Goal: Task Accomplishment & Management: Manage account settings

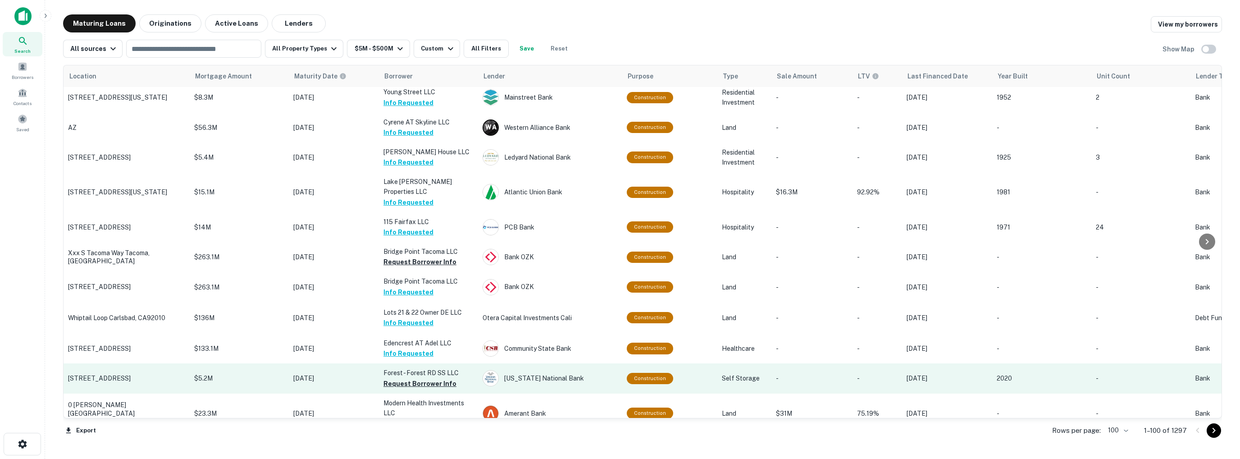
scroll to position [2847, 0]
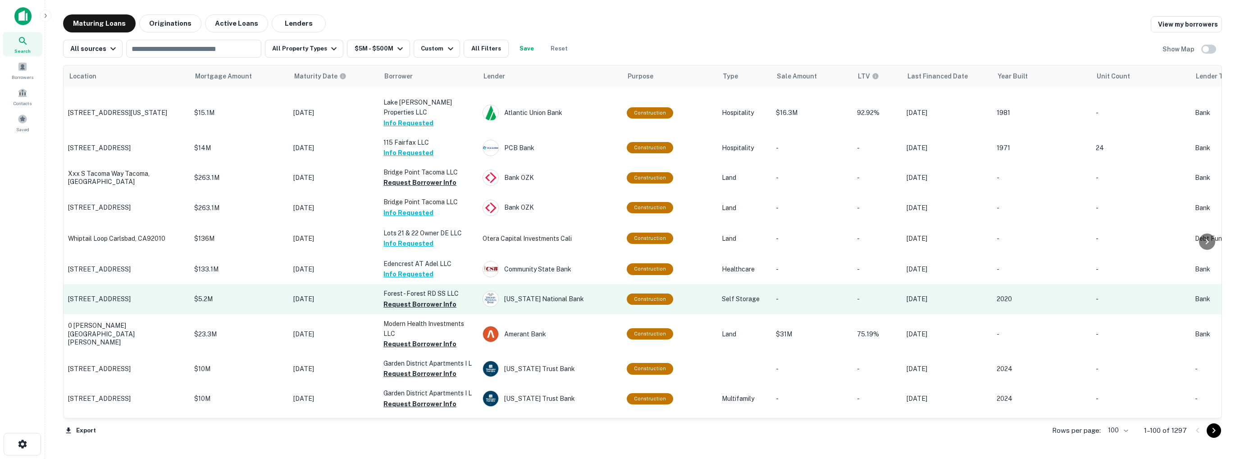
click at [418, 299] on button "Request Borrower Info" at bounding box center [419, 304] width 73 height 11
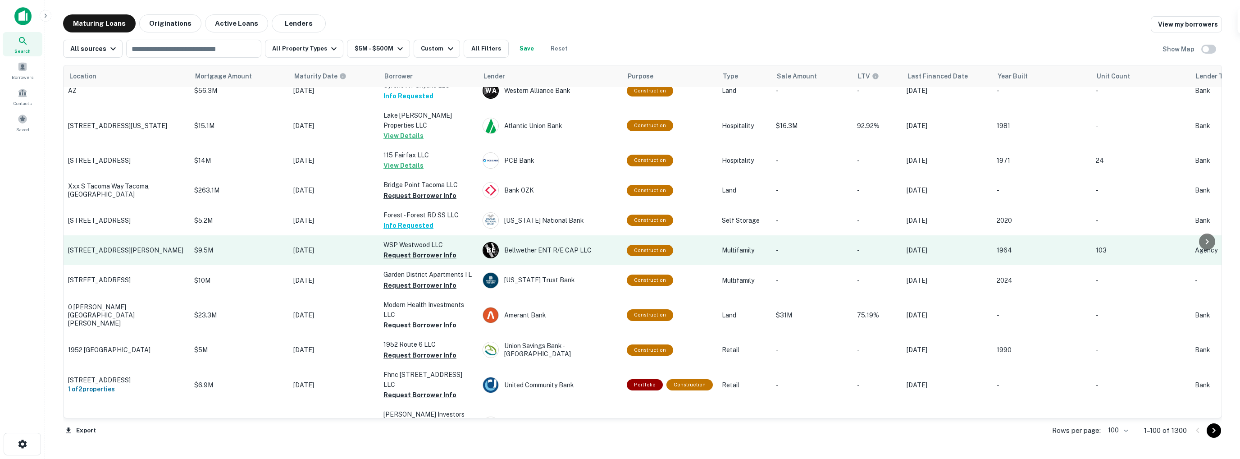
scroll to position [2663, 0]
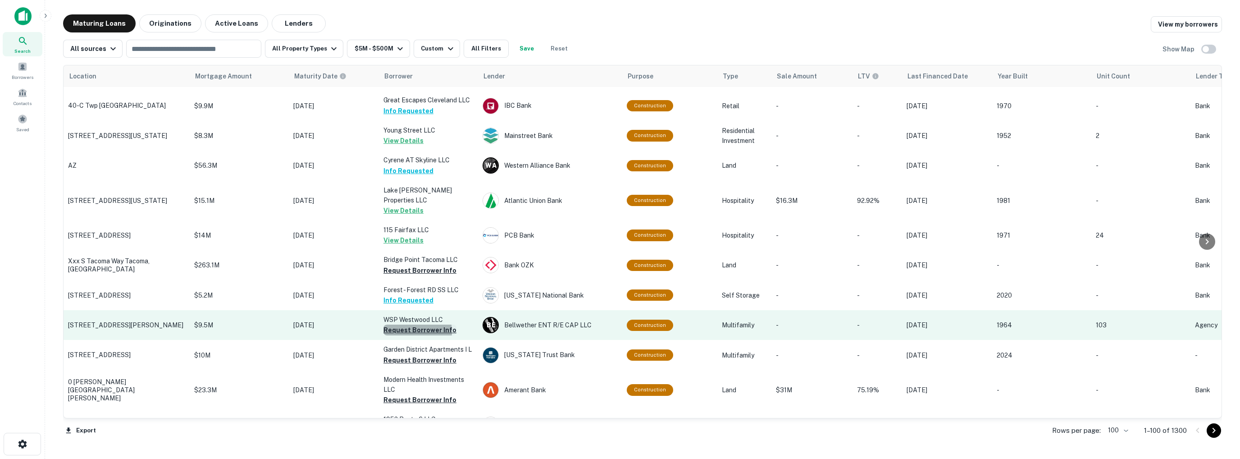
click at [404, 324] on button "Request Borrower Info" at bounding box center [419, 329] width 73 height 11
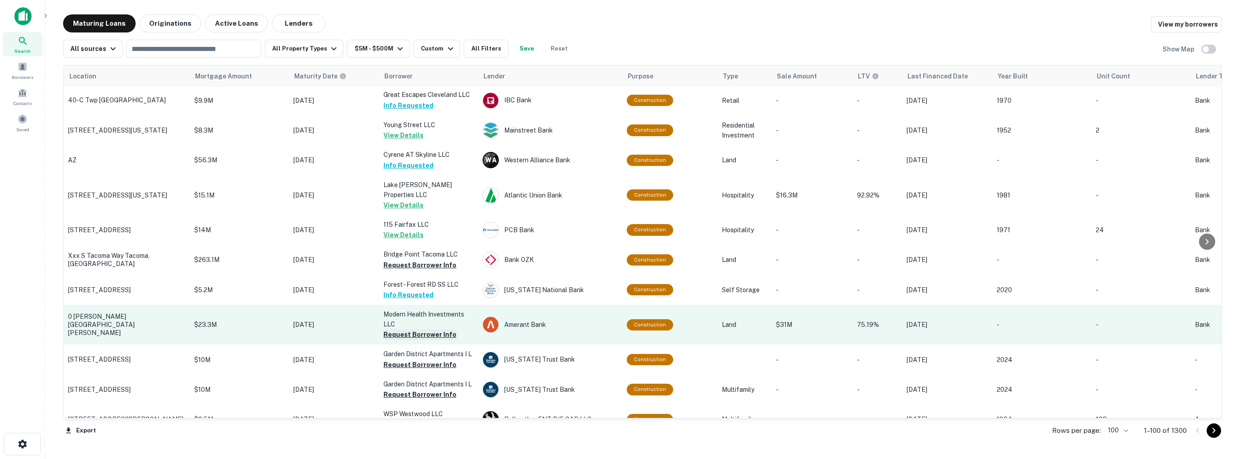
click at [409, 329] on button "Request Borrower Info" at bounding box center [419, 334] width 73 height 11
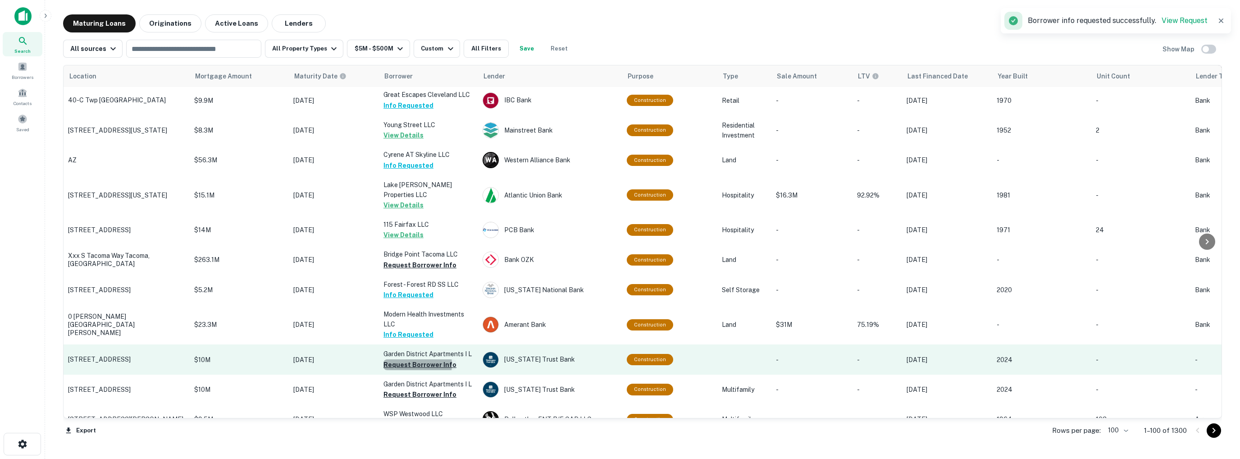
click at [409, 359] on button "Request Borrower Info" at bounding box center [419, 364] width 73 height 11
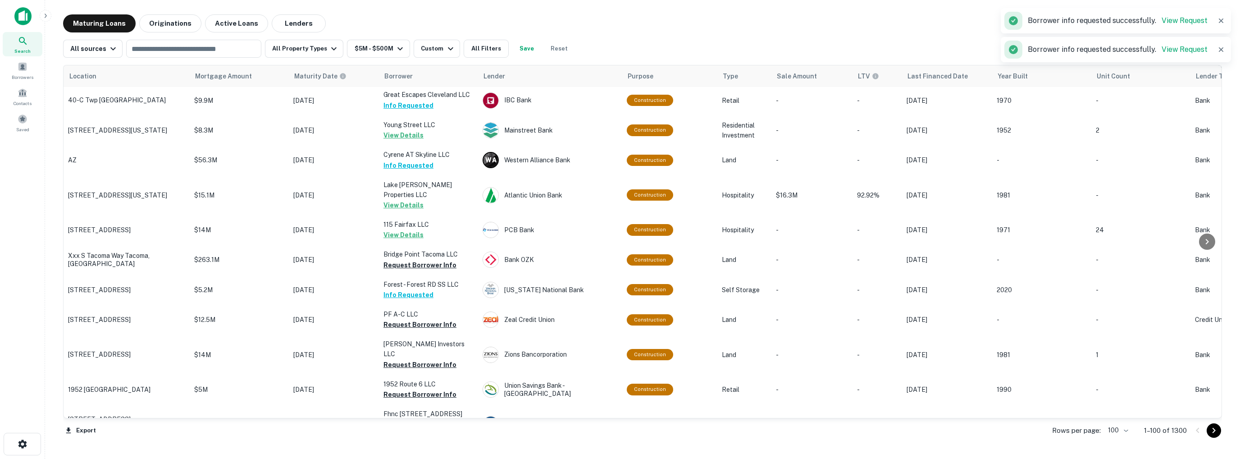
scroll to position [2754, 0]
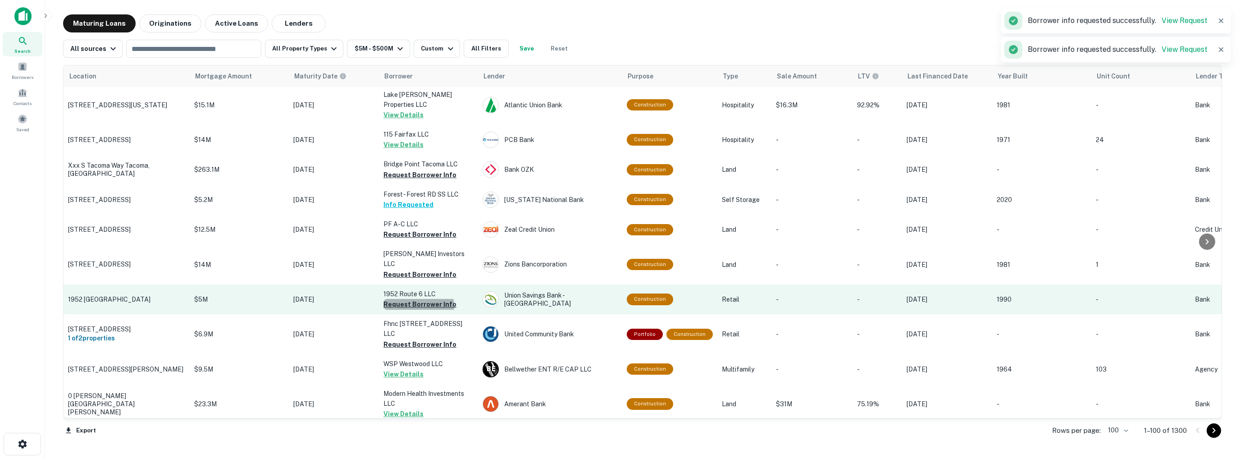
click at [418, 299] on button "Request Borrower Info" at bounding box center [419, 304] width 73 height 11
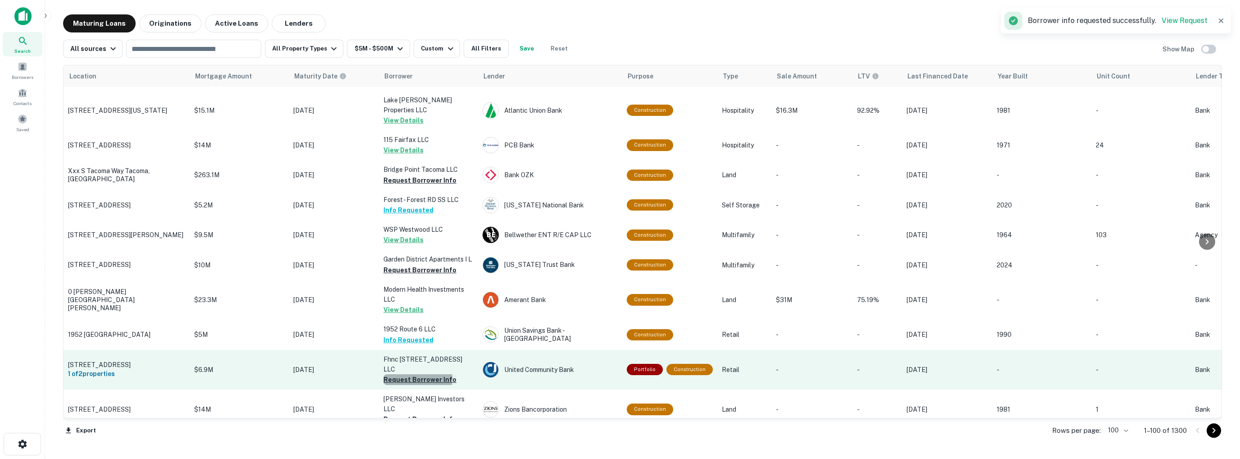
click at [416, 374] on button "Request Borrower Info" at bounding box center [419, 379] width 73 height 11
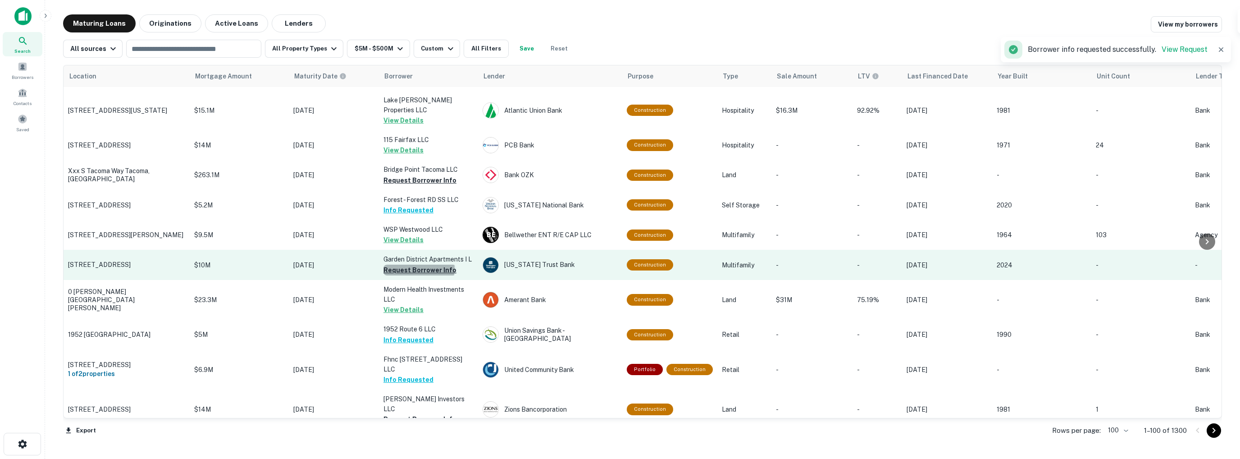
click at [418, 264] on button "Request Borrower Info" at bounding box center [419, 269] width 73 height 11
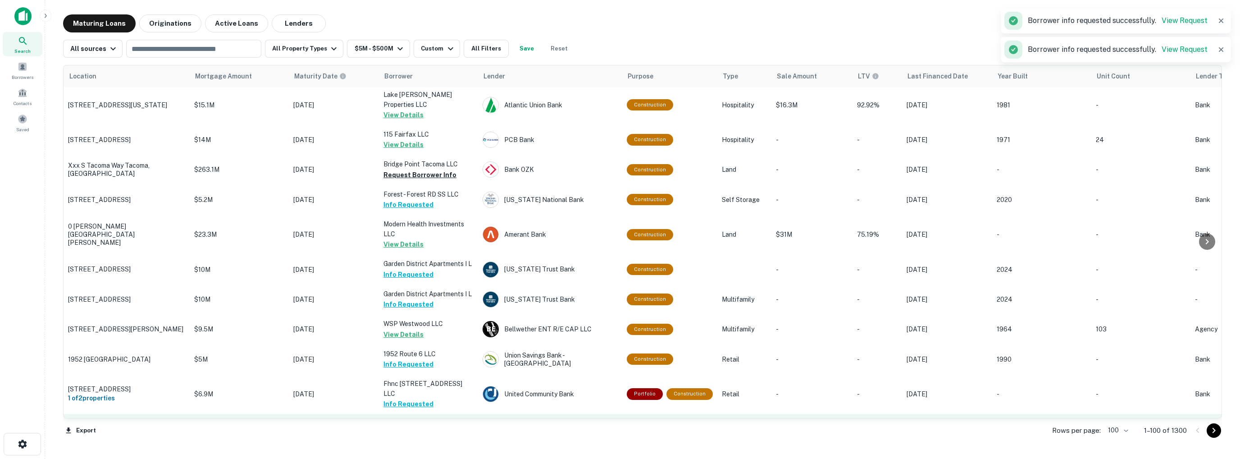
click at [409, 438] on button "Request Borrower Info" at bounding box center [419, 443] width 73 height 11
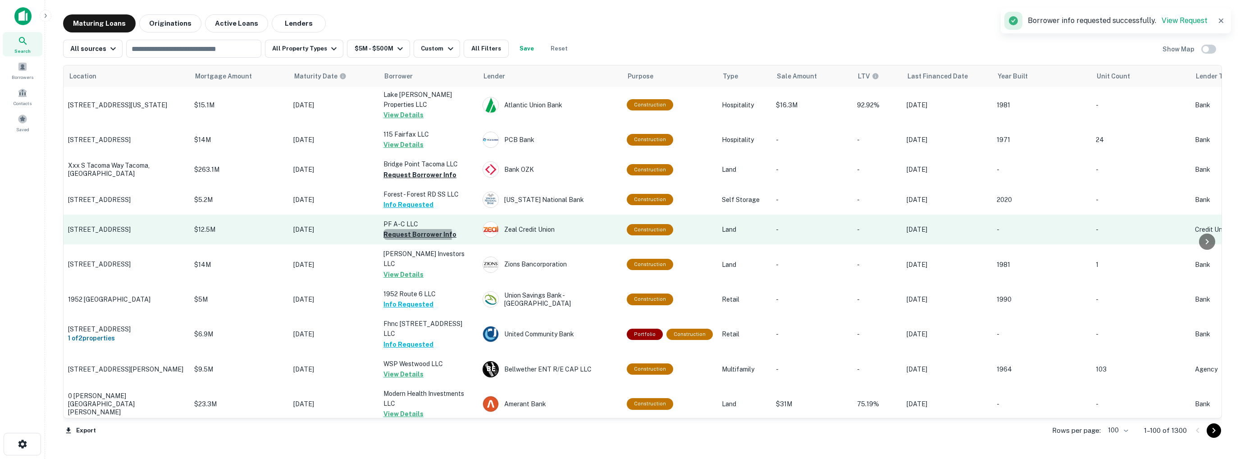
click at [407, 229] on button "Request Borrower Info" at bounding box center [419, 234] width 73 height 11
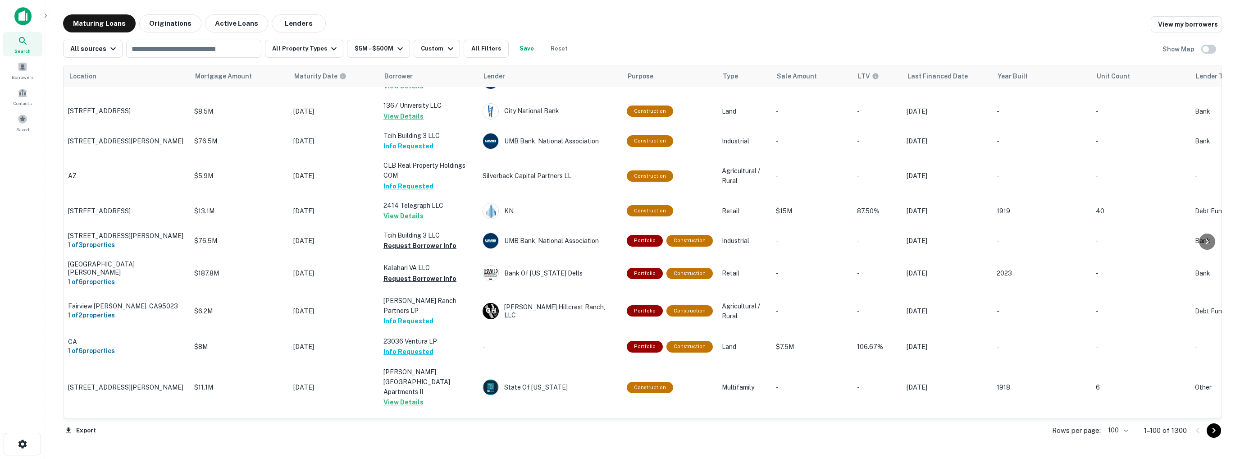
scroll to position [676, 0]
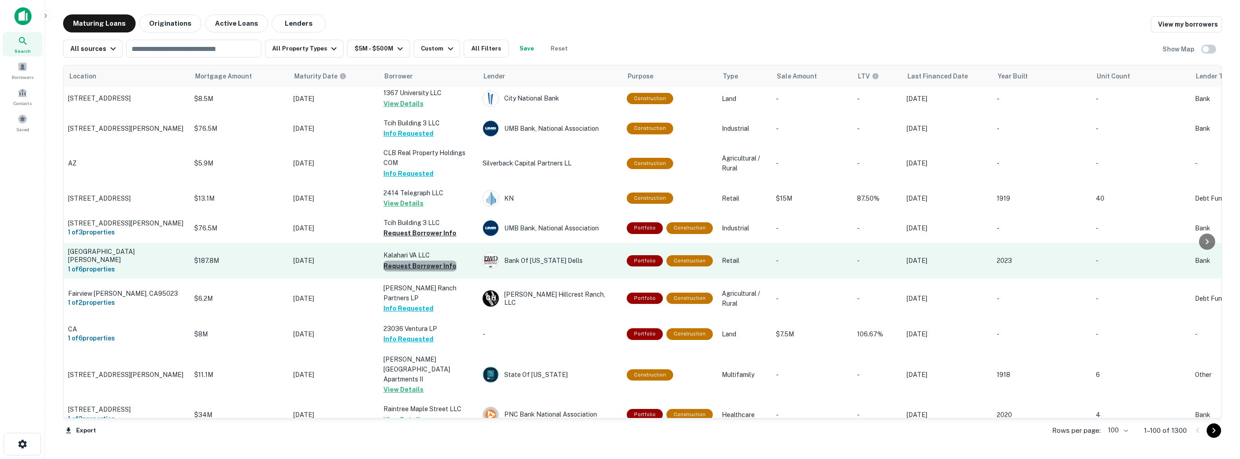
click at [422, 260] on button "Request Borrower Info" at bounding box center [419, 265] width 73 height 11
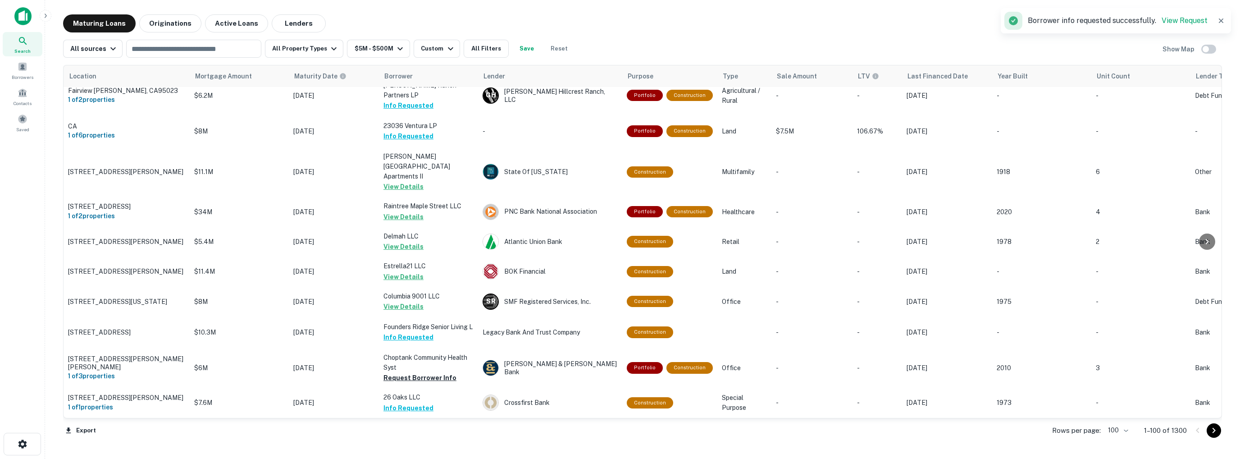
scroll to position [901, 0]
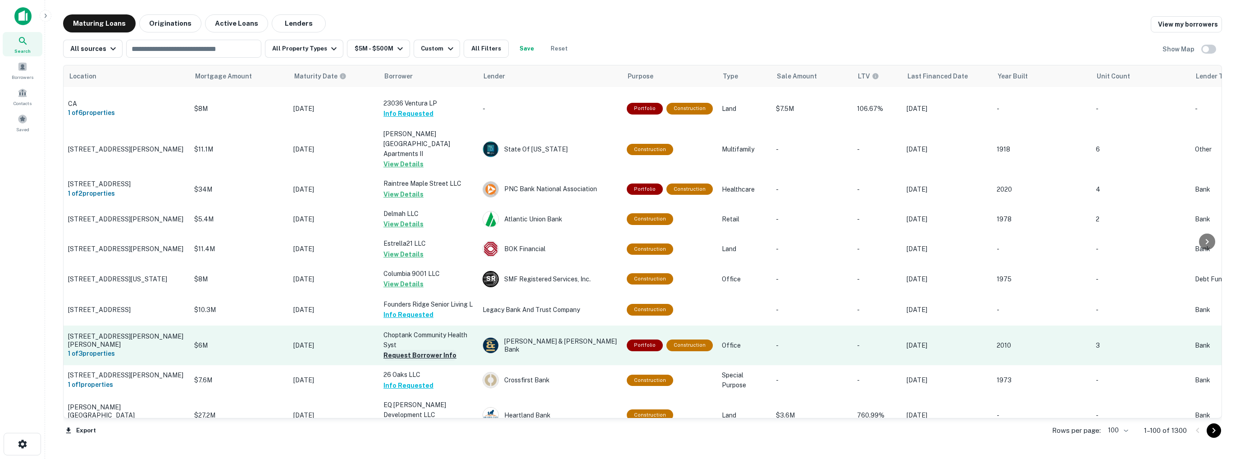
click at [414, 350] on button "Request Borrower Info" at bounding box center [419, 355] width 73 height 11
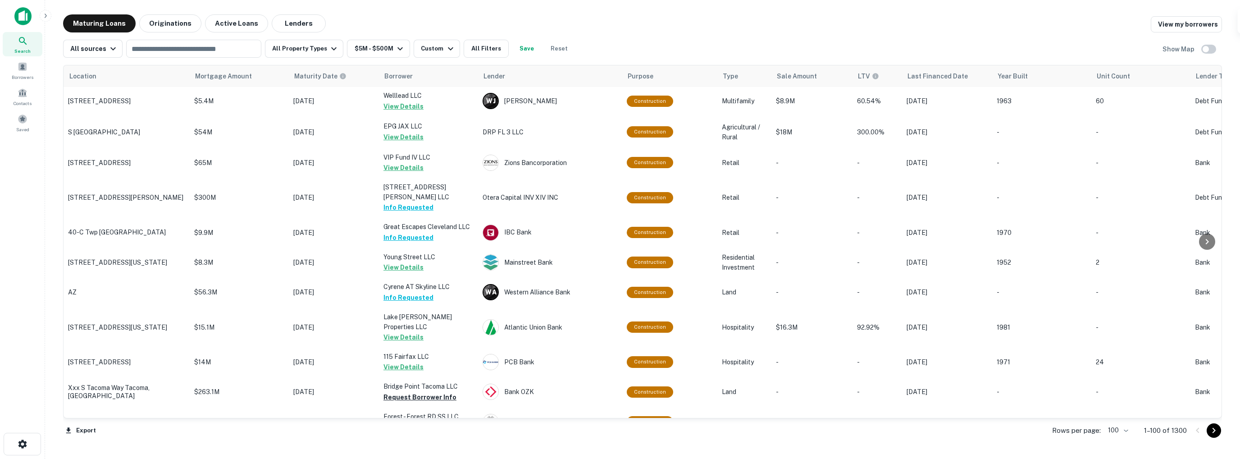
scroll to position [2567, 0]
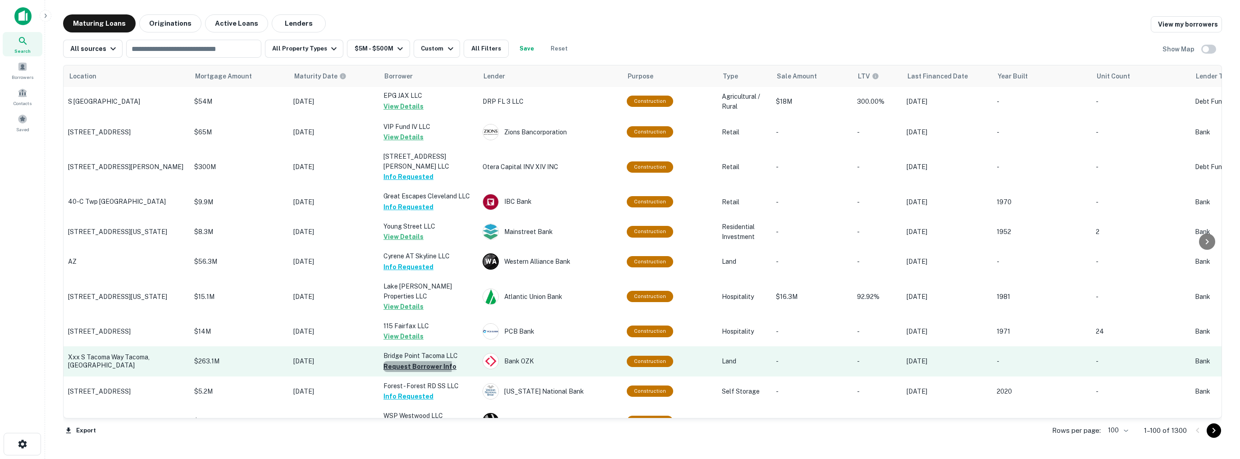
click at [408, 361] on button "Request Borrower Info" at bounding box center [419, 366] width 73 height 11
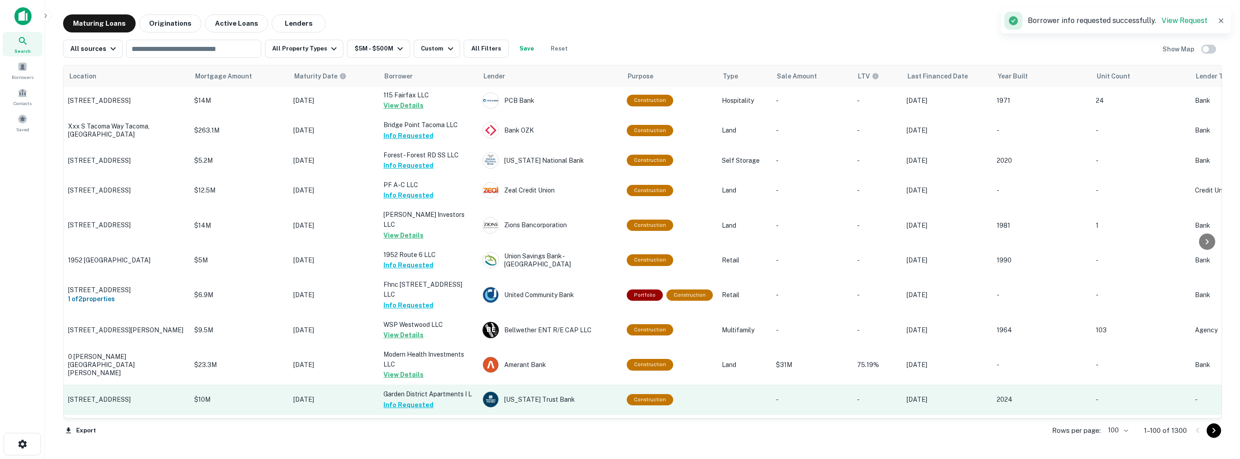
scroll to position [2844, 0]
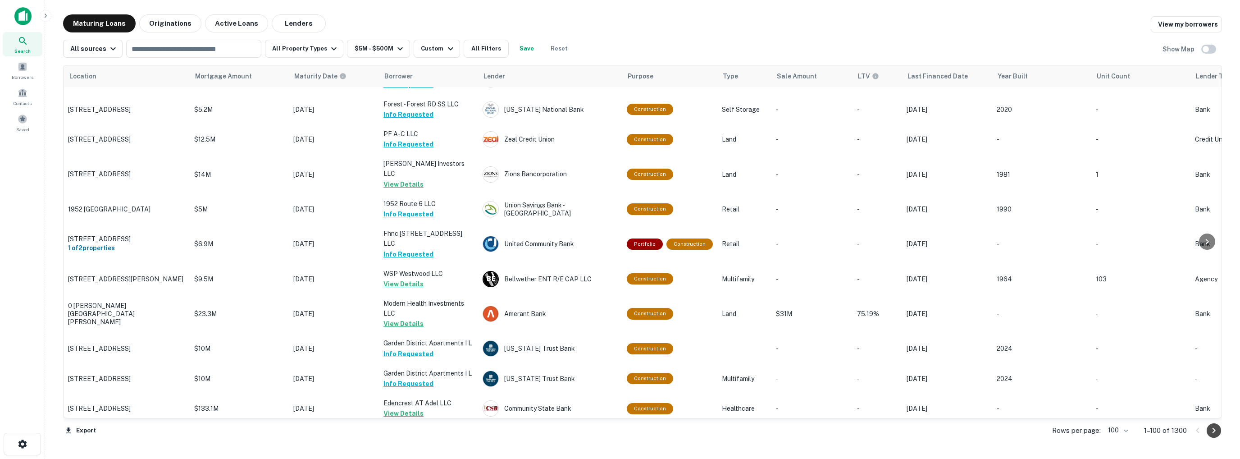
click at [1214, 430] on icon "Go to next page" at bounding box center [1213, 429] width 3 height 5
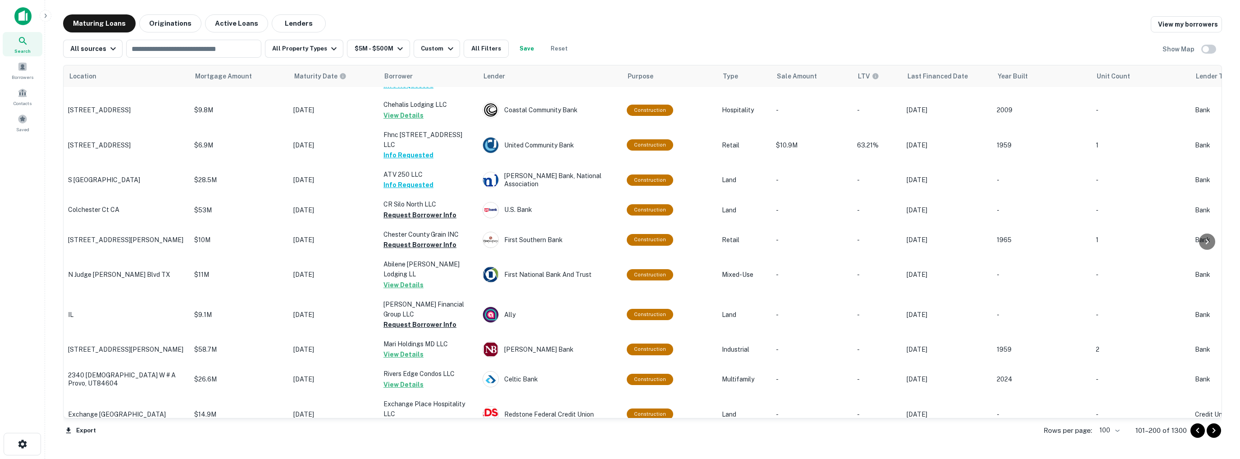
scroll to position [811, 0]
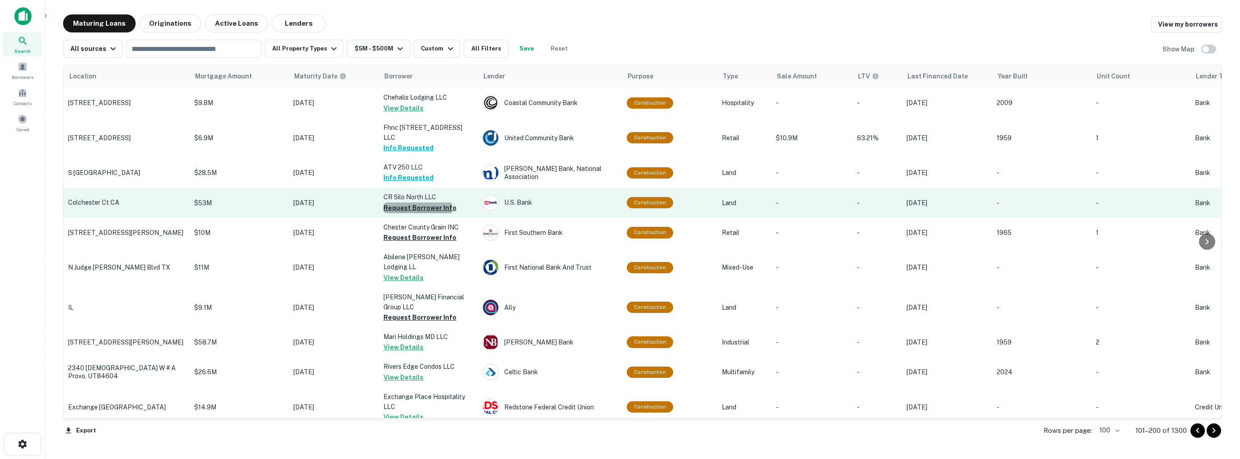
click at [409, 202] on button "Request Borrower Info" at bounding box center [419, 207] width 73 height 11
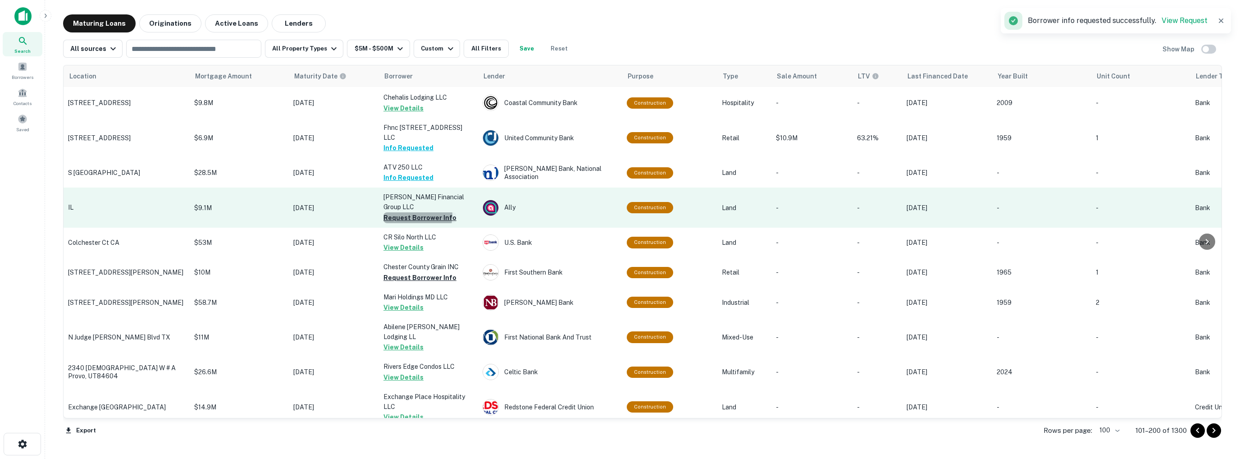
click at [414, 212] on button "Request Borrower Info" at bounding box center [419, 217] width 73 height 11
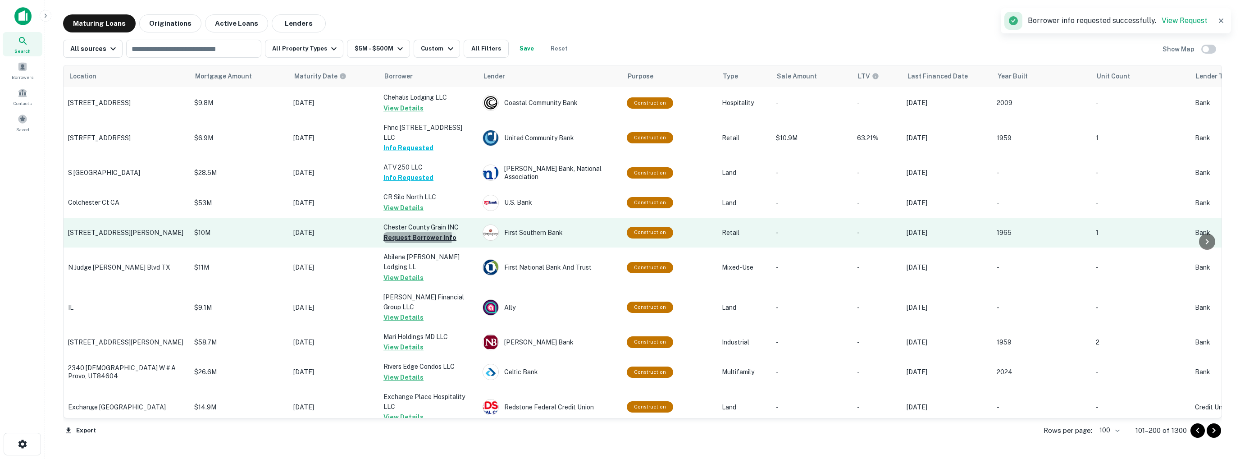
click at [413, 232] on button "Request Borrower Info" at bounding box center [419, 237] width 73 height 11
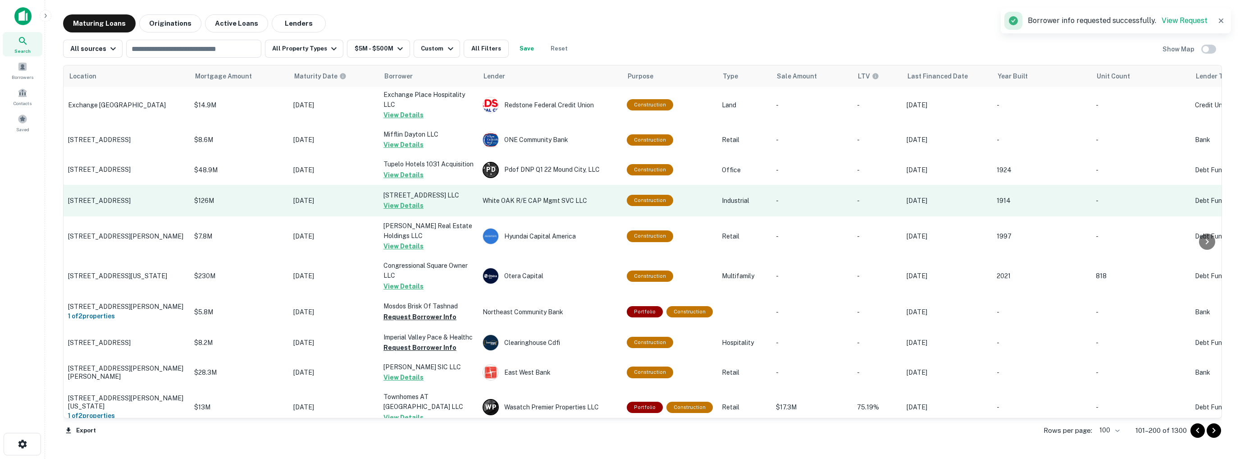
scroll to position [1171, 0]
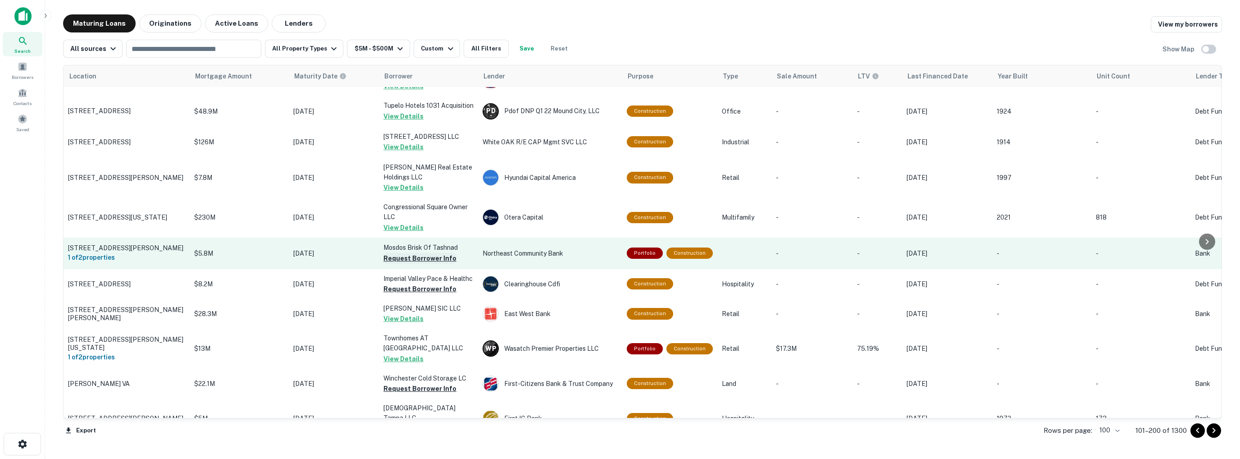
click at [413, 253] on button "Request Borrower Info" at bounding box center [419, 258] width 73 height 11
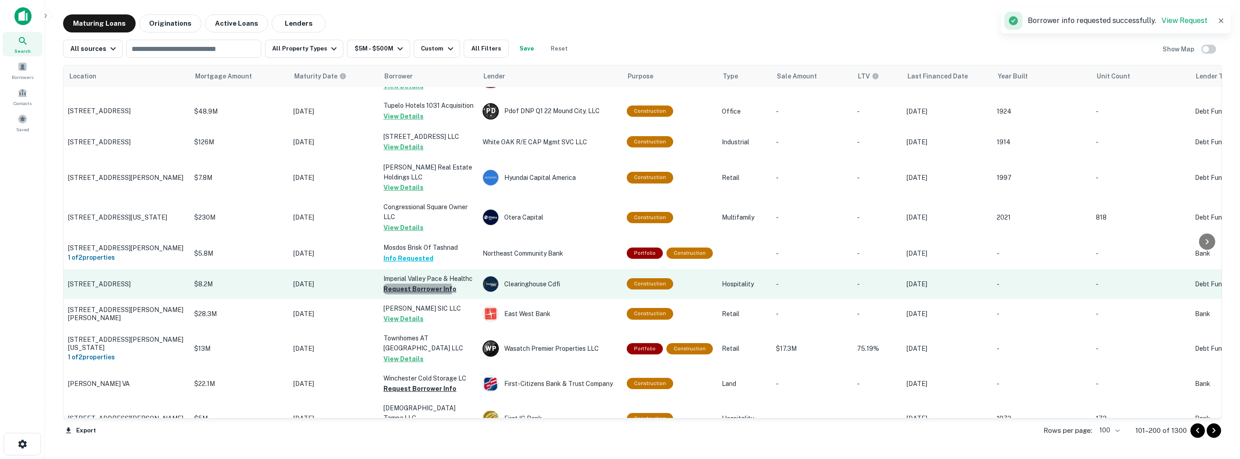
click at [412, 283] on button "Request Borrower Info" at bounding box center [419, 288] width 73 height 11
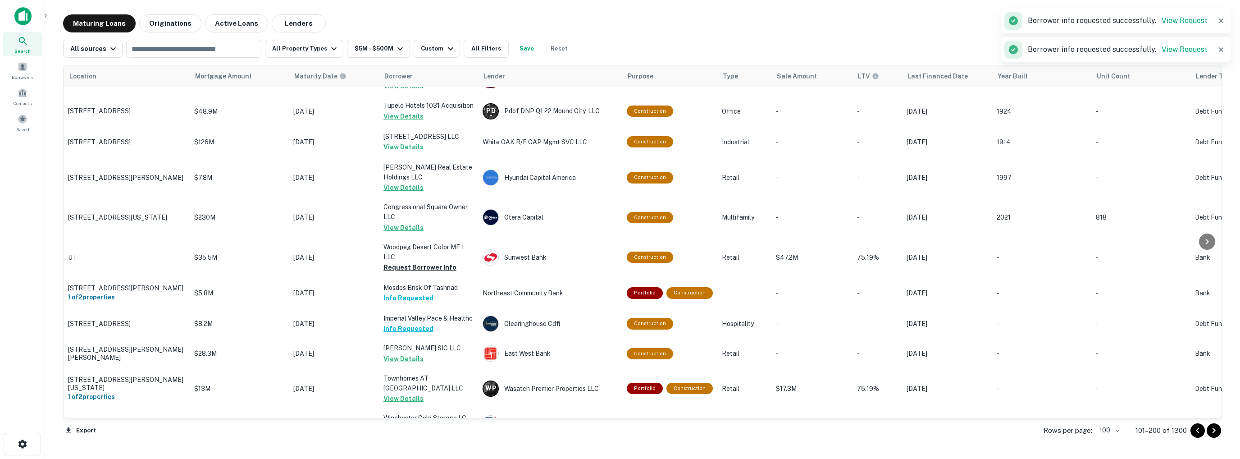
scroll to position [1261, 0]
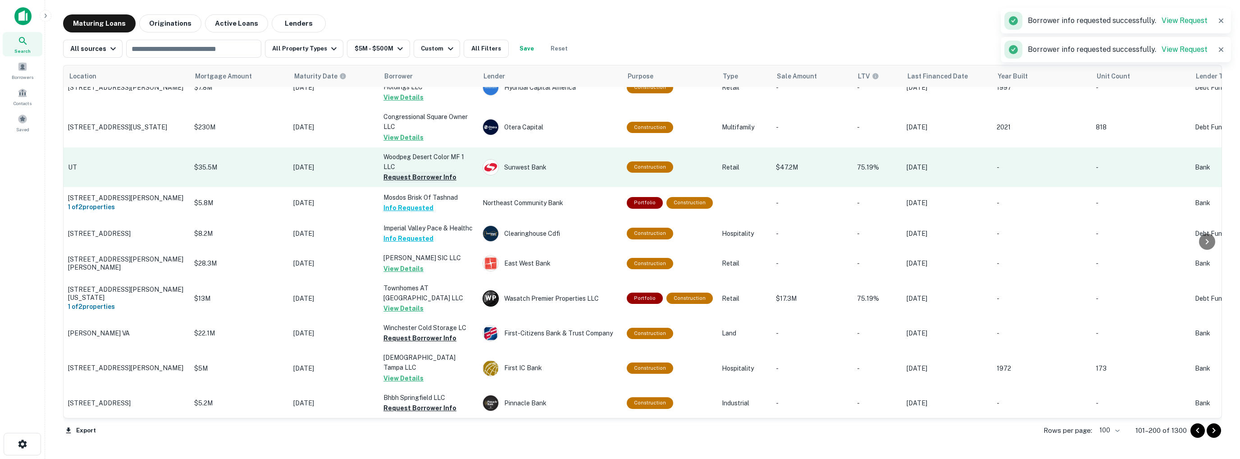
click at [416, 172] on button "Request Borrower Info" at bounding box center [419, 177] width 73 height 11
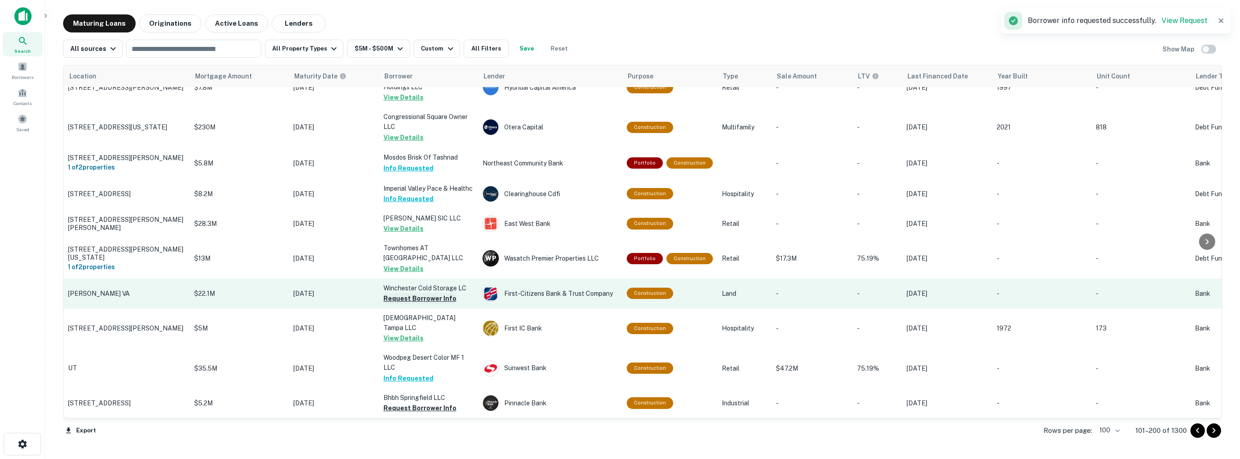
click at [418, 293] on button "Request Borrower Info" at bounding box center [419, 298] width 73 height 11
click at [418, 278] on td "Winchester Cold Storage LC Request Borrower Info" at bounding box center [428, 293] width 99 height 30
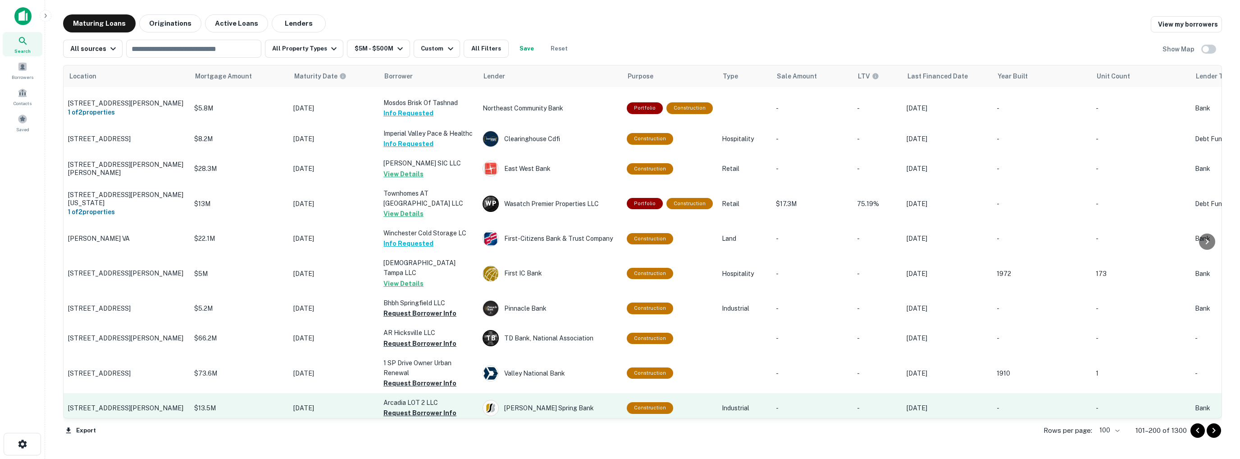
scroll to position [1351, 0]
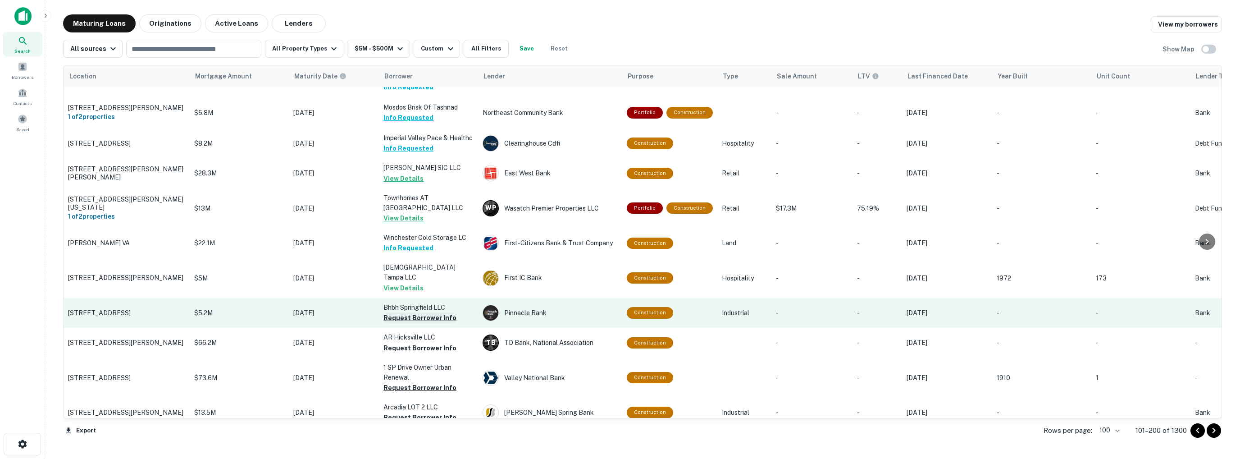
click at [416, 312] on button "Request Borrower Info" at bounding box center [419, 317] width 73 height 11
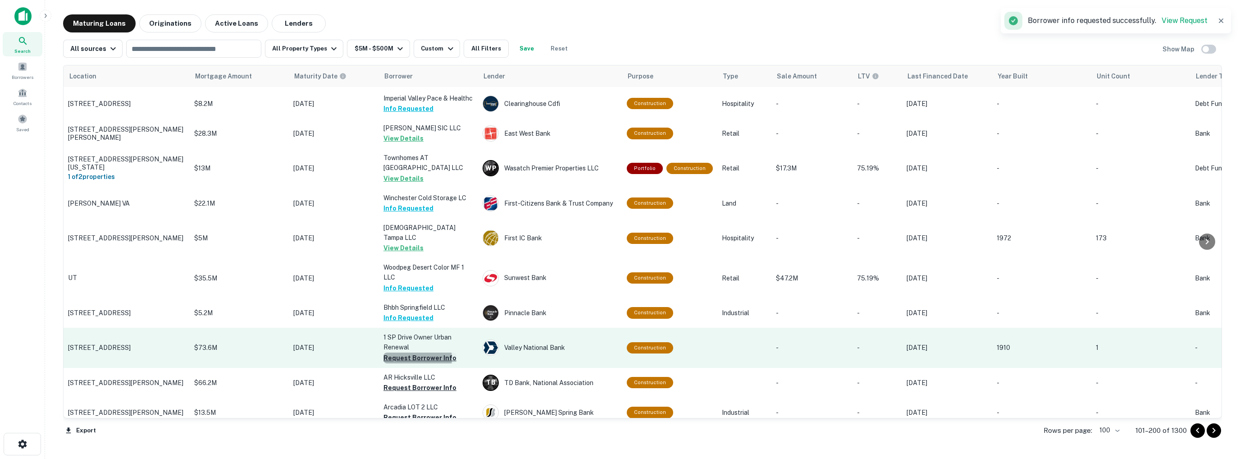
click at [416, 352] on button "Request Borrower Info" at bounding box center [419, 357] width 73 height 11
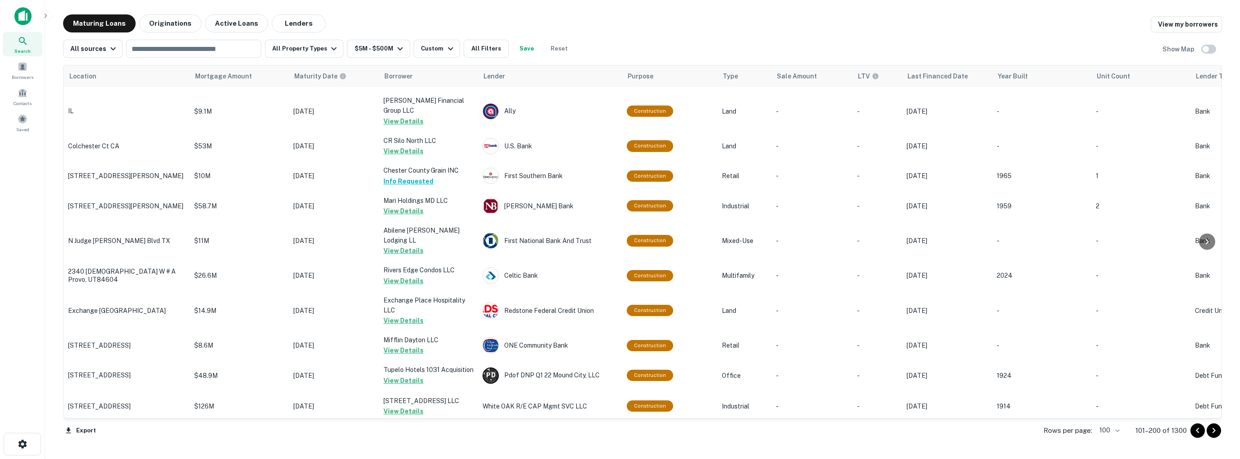
scroll to position [856, 0]
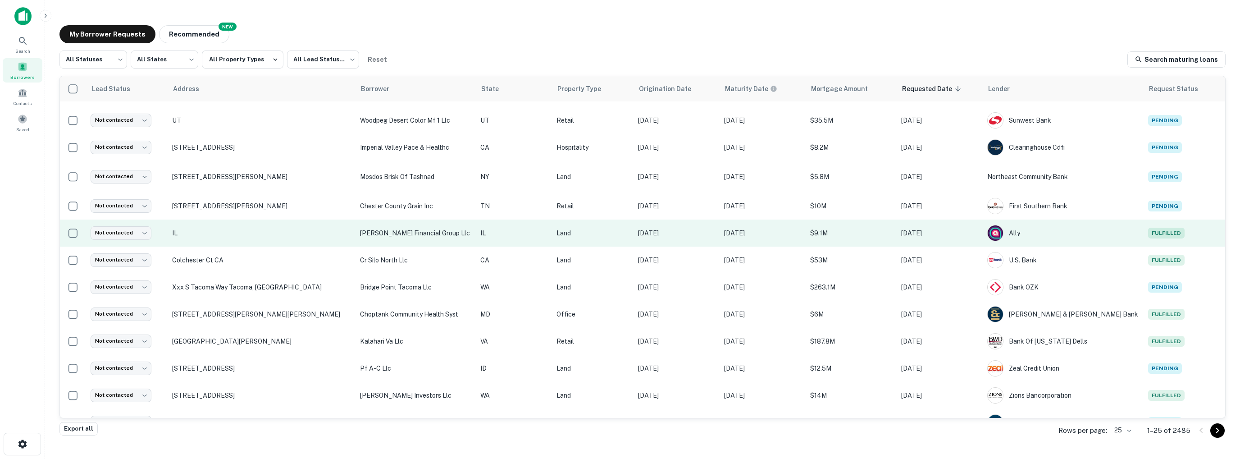
scroll to position [49, 0]
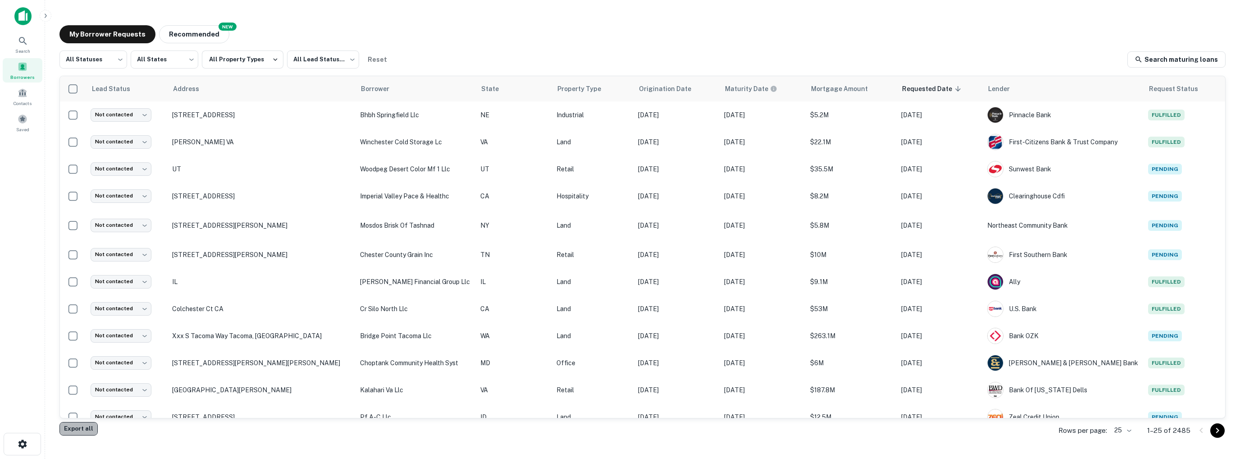
click at [79, 428] on button "Export all" at bounding box center [78, 429] width 38 height 14
